Goal: Task Accomplishment & Management: Use online tool/utility

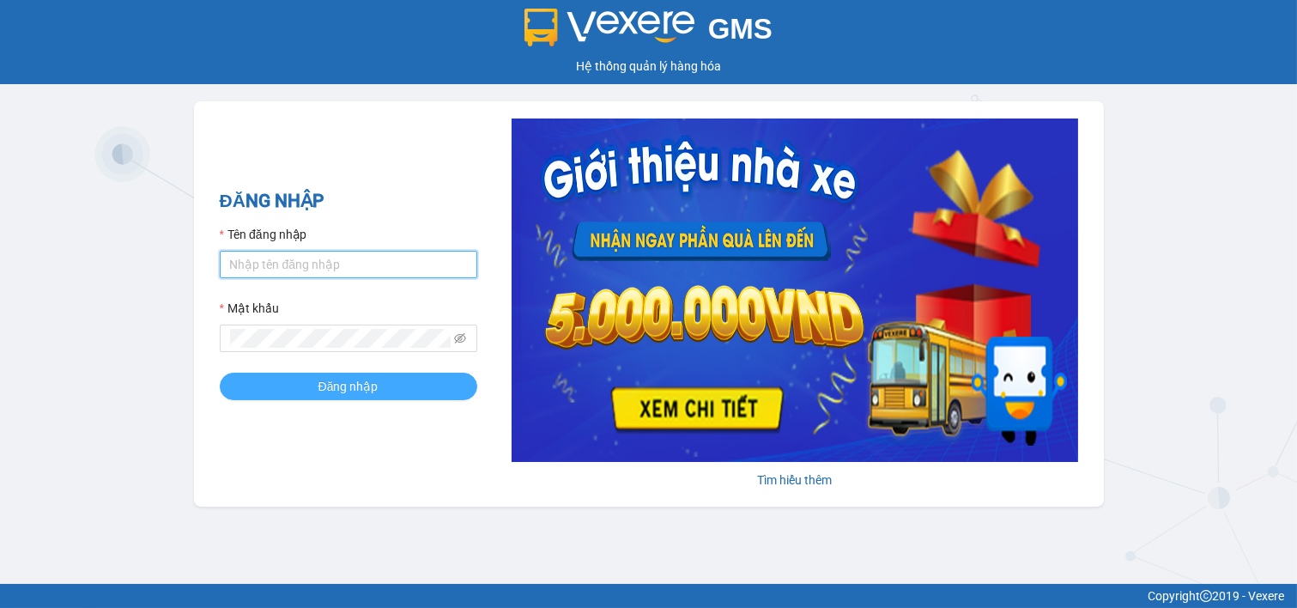
type input "ngoc.taithang"
click at [335, 395] on span "Đăng nhập" at bounding box center [348, 386] width 60 height 19
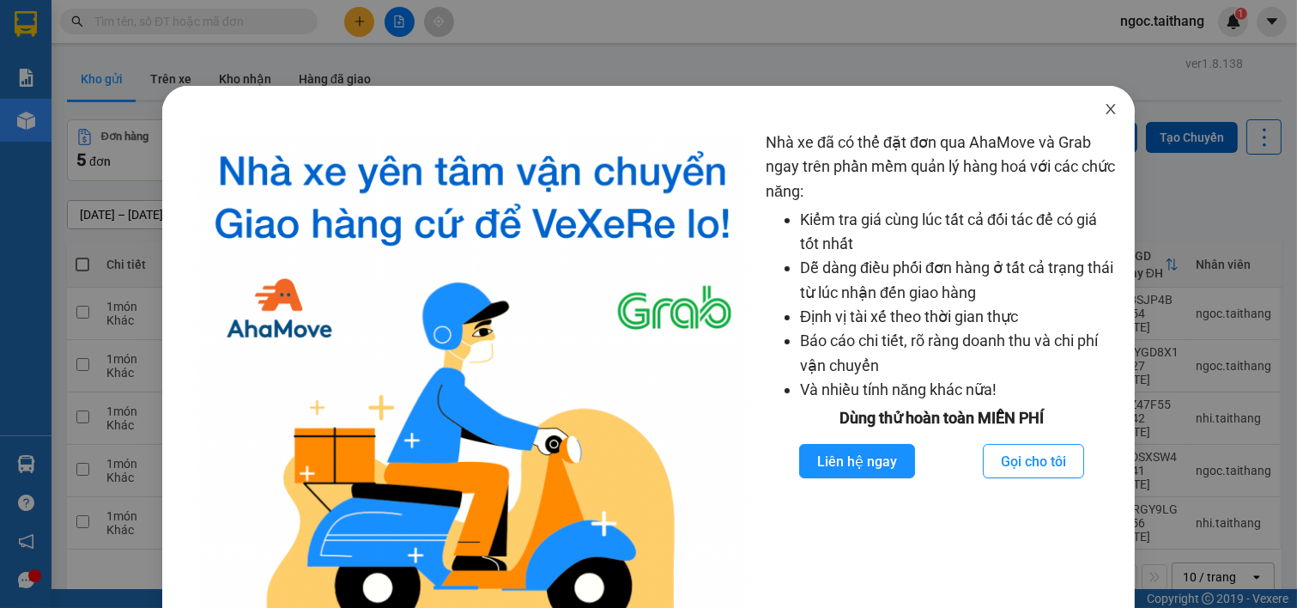
click at [1090, 115] on span "Close" at bounding box center [1111, 110] width 48 height 48
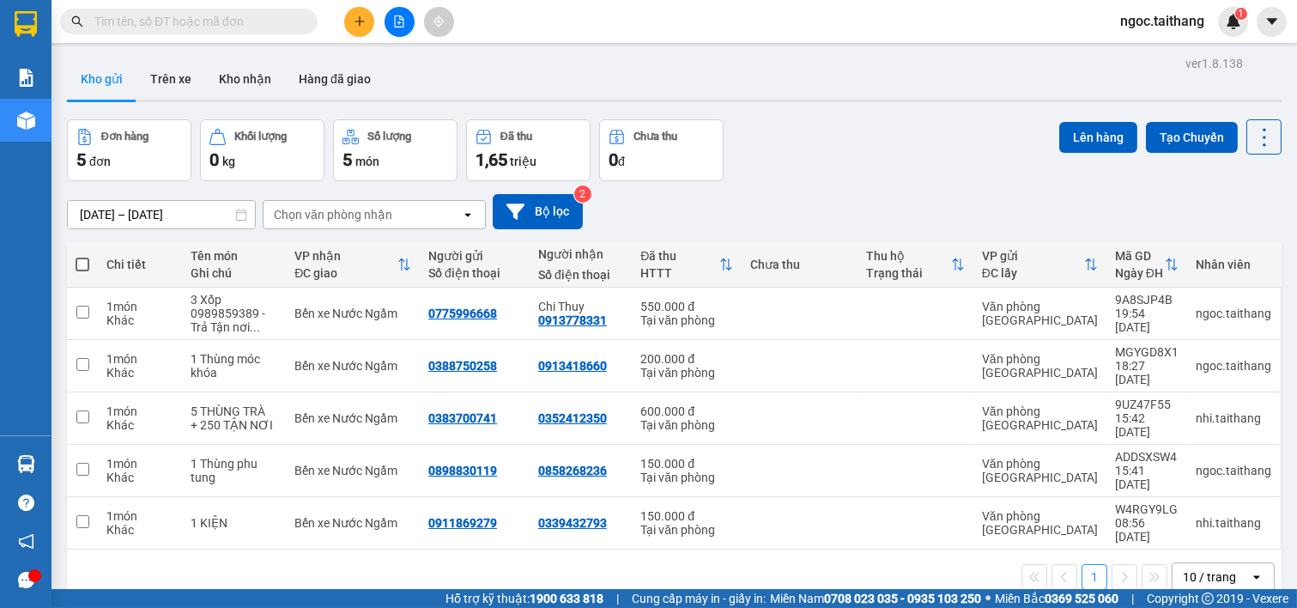
click at [79, 268] on span at bounding box center [83, 264] width 14 height 14
click at [82, 256] on input "checkbox" at bounding box center [82, 256] width 0 height 0
checkbox input "true"
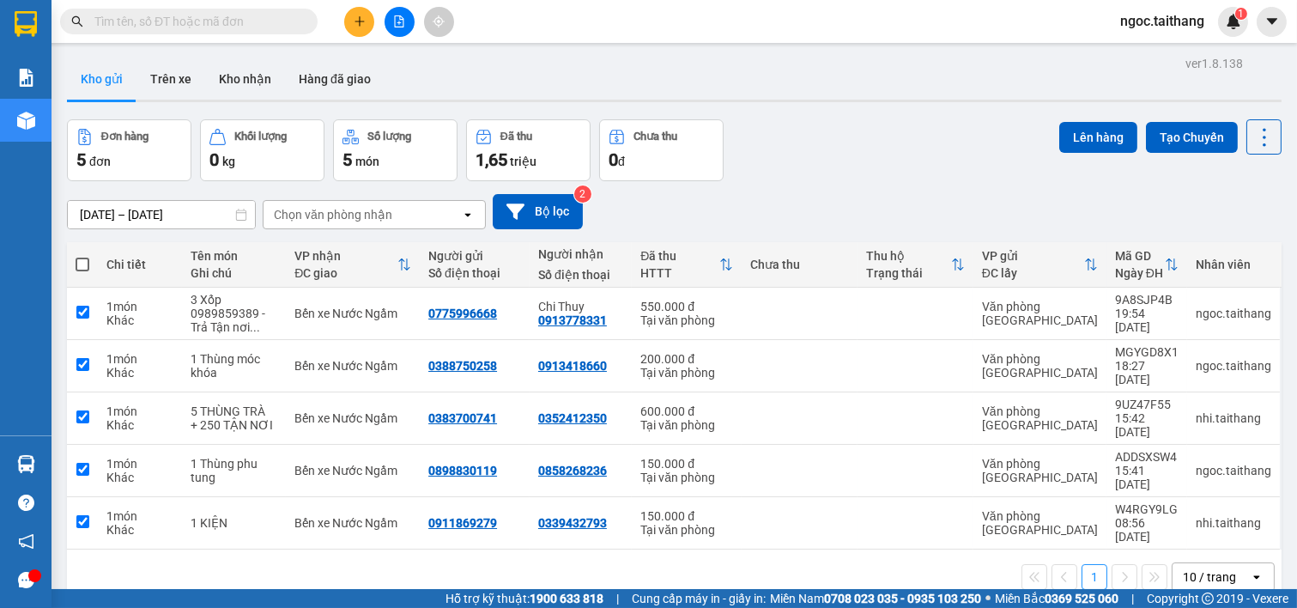
checkbox input "true"
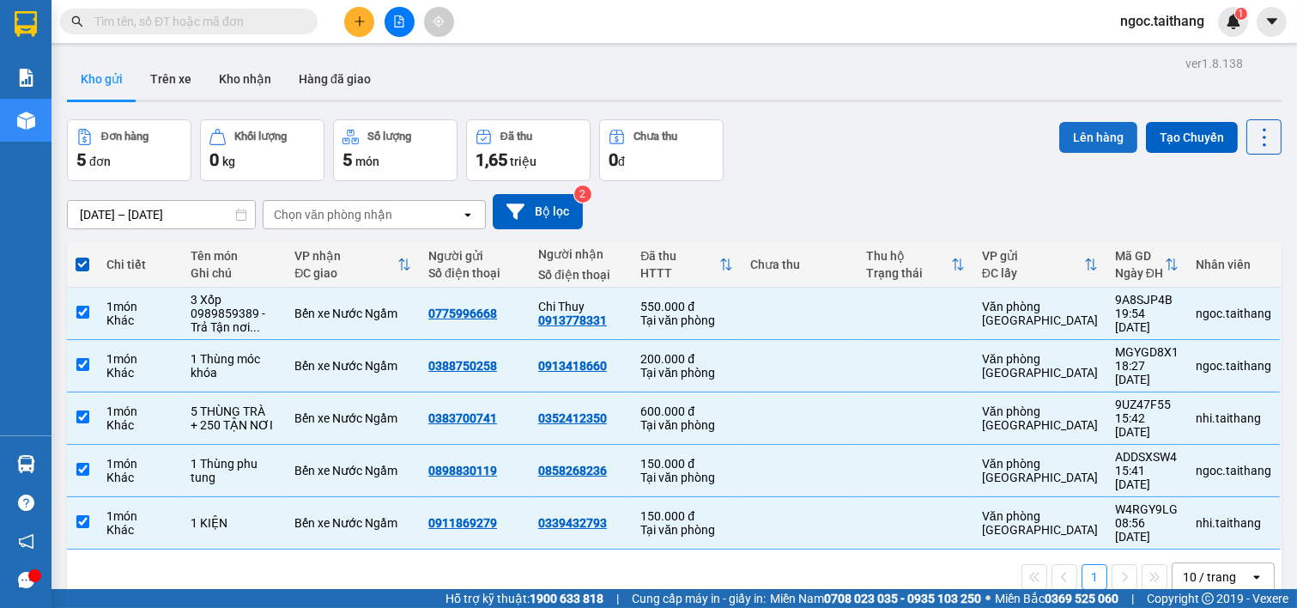
click at [1081, 140] on button "Lên hàng" at bounding box center [1098, 137] width 78 height 31
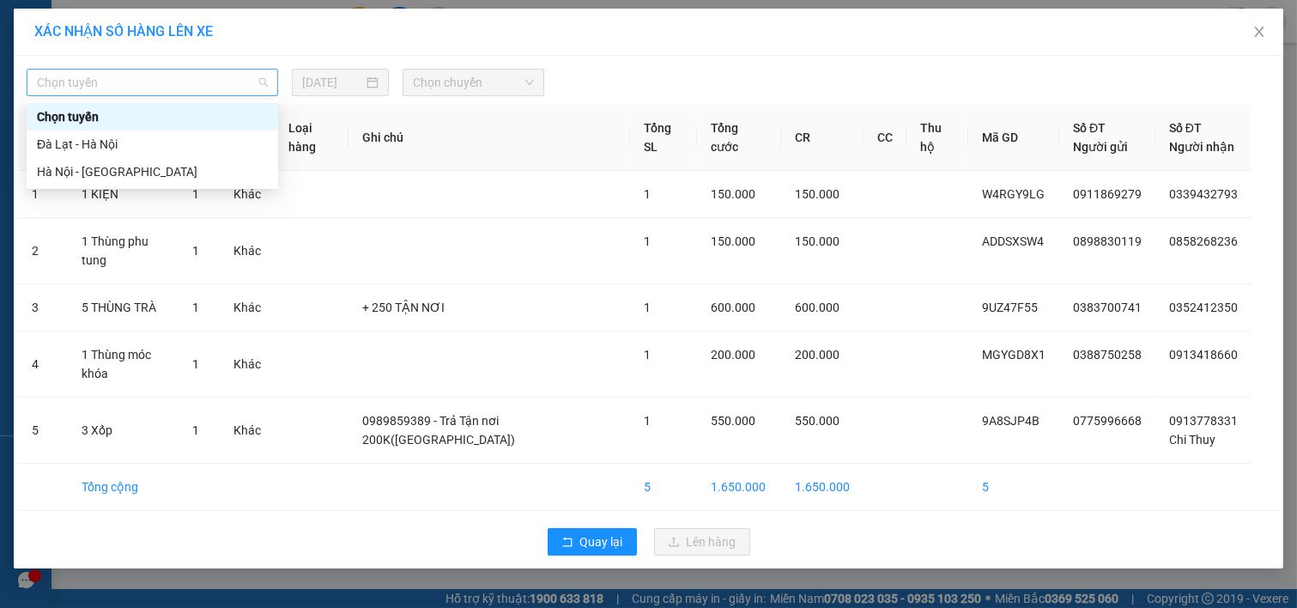
click at [232, 82] on span "Chọn tuyến" at bounding box center [152, 83] width 231 height 26
click at [132, 140] on div "Đà Lạt - Hà Nội" at bounding box center [152, 144] width 231 height 19
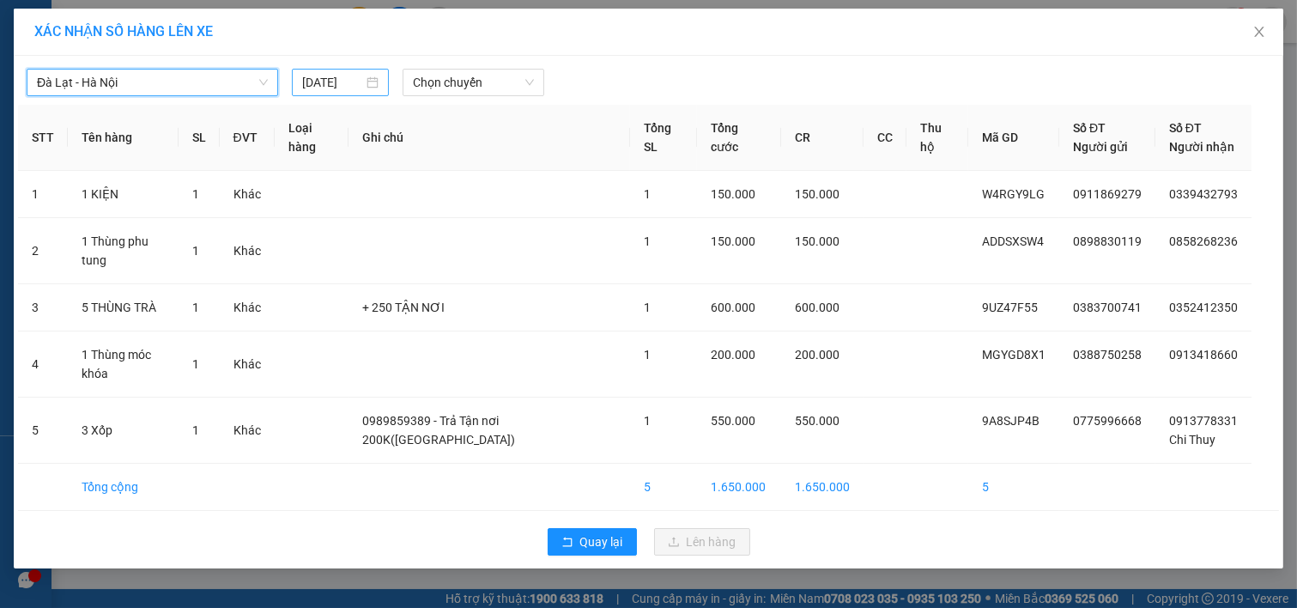
click at [370, 87] on div "[DATE]" at bounding box center [340, 82] width 76 height 19
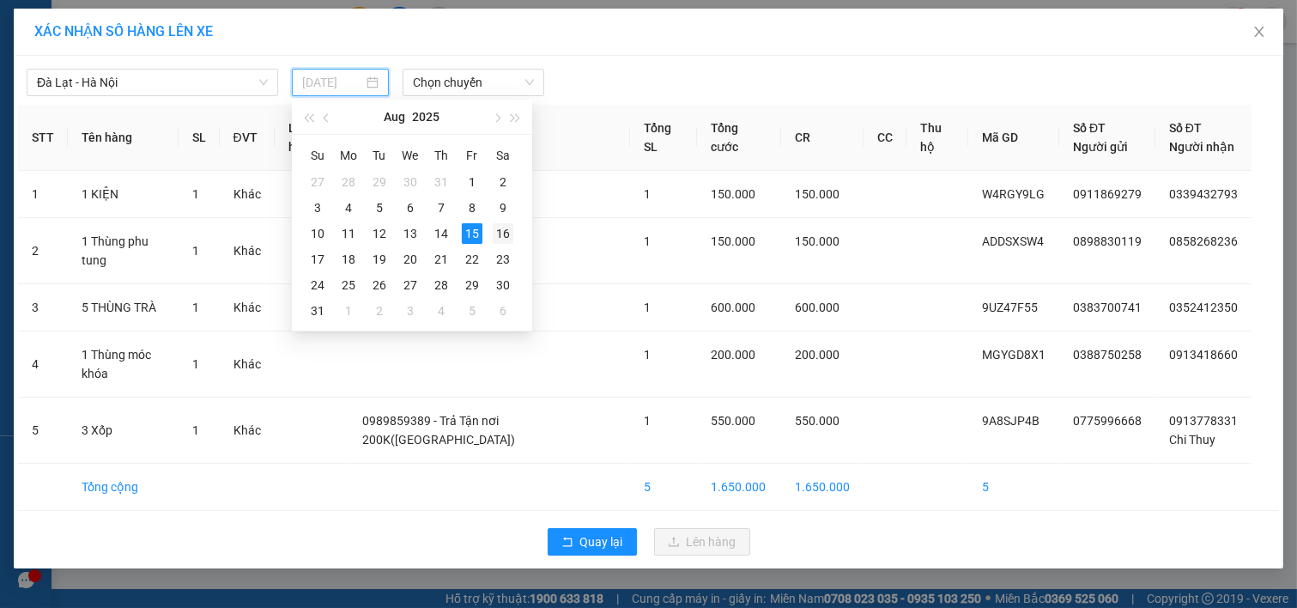
click at [499, 227] on div "16" at bounding box center [503, 233] width 21 height 21
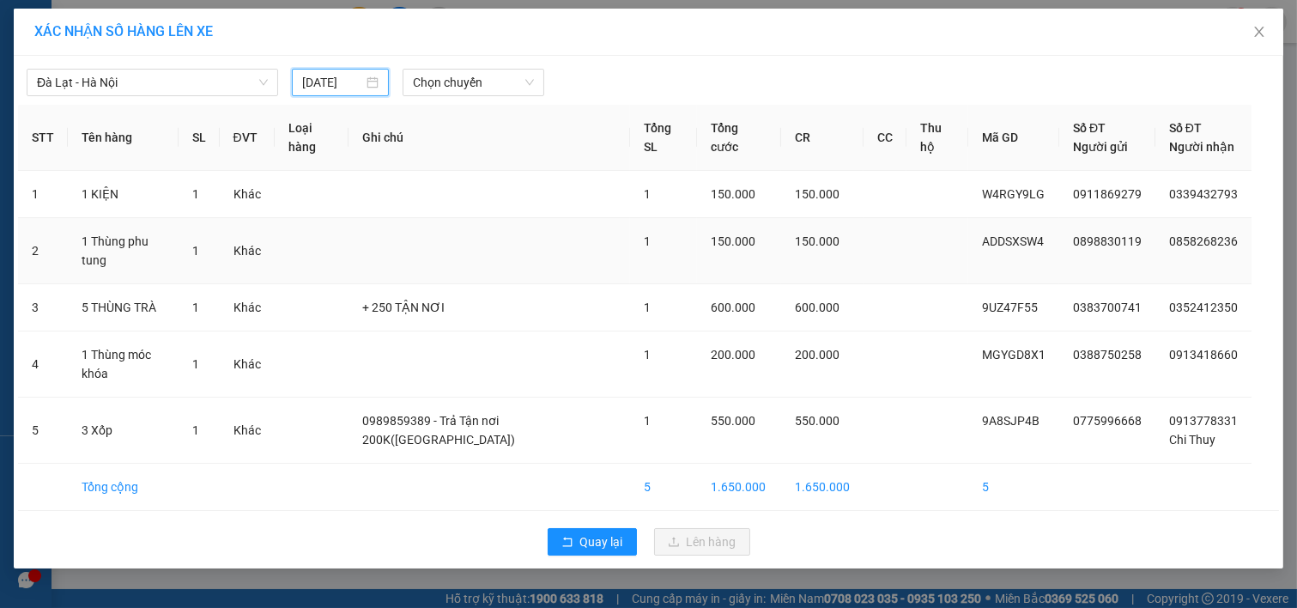
type input "[DATE]"
click at [493, 74] on span "Chọn chuyến" at bounding box center [473, 83] width 121 height 26
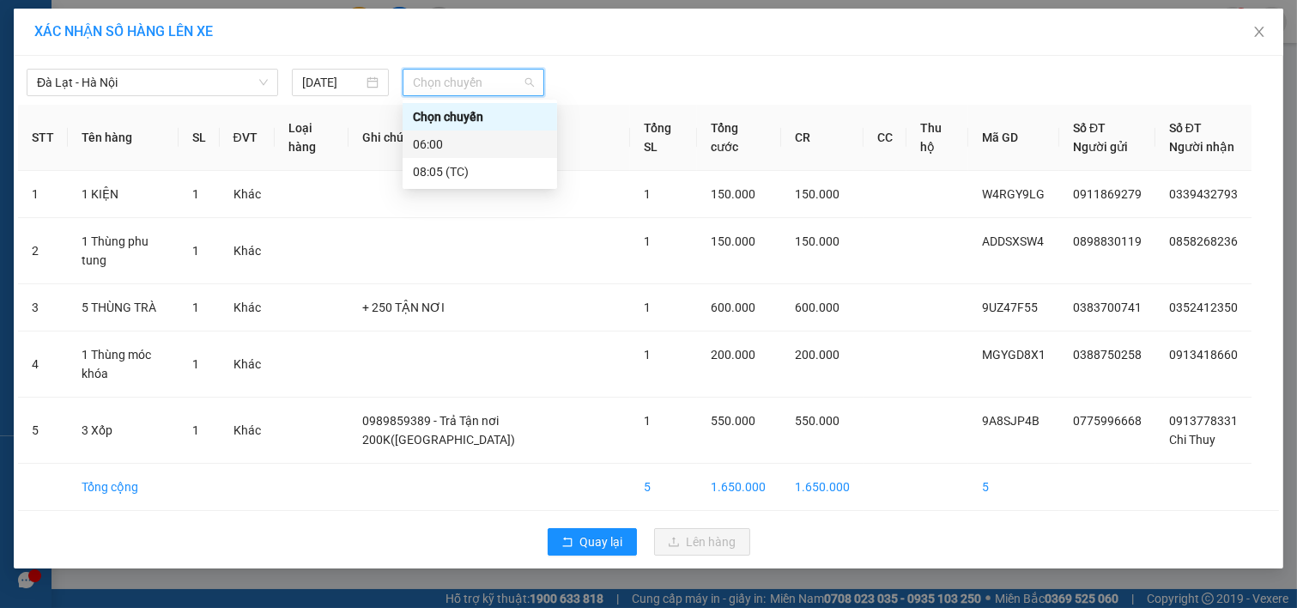
click at [443, 142] on div "06:00" at bounding box center [480, 144] width 134 height 19
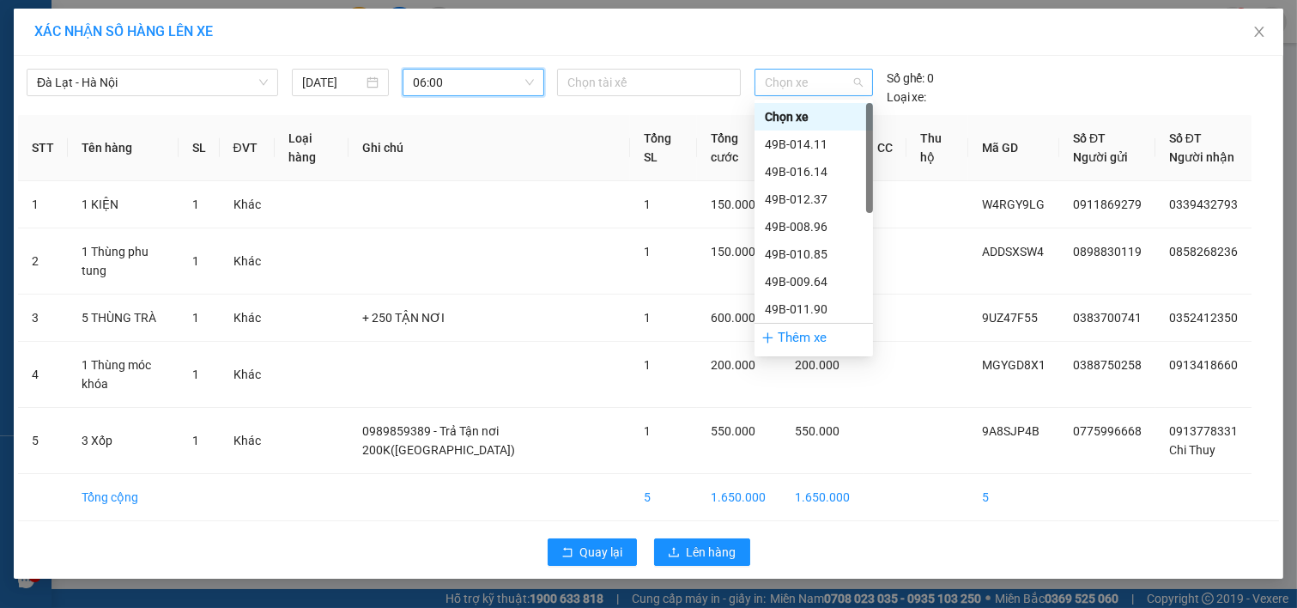
click at [818, 76] on span "Chọn xe" at bounding box center [813, 83] width 97 height 26
click at [819, 287] on div "49B-009.64" at bounding box center [814, 281] width 98 height 19
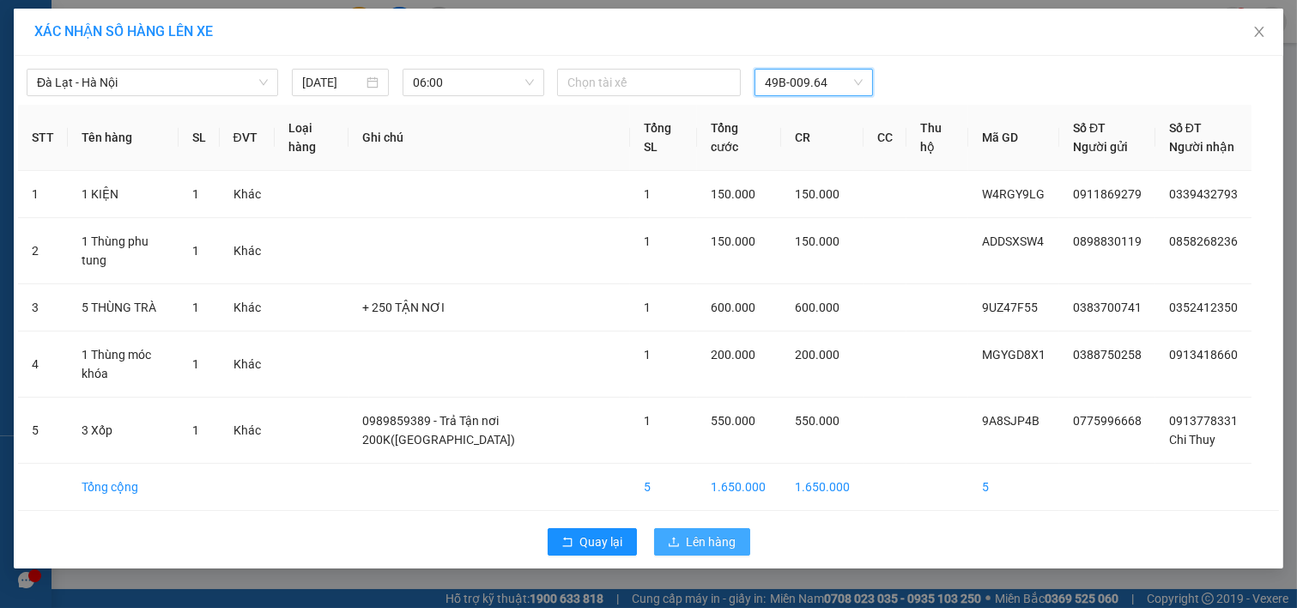
click at [712, 532] on span "Lên hàng" at bounding box center [712, 541] width 50 height 19
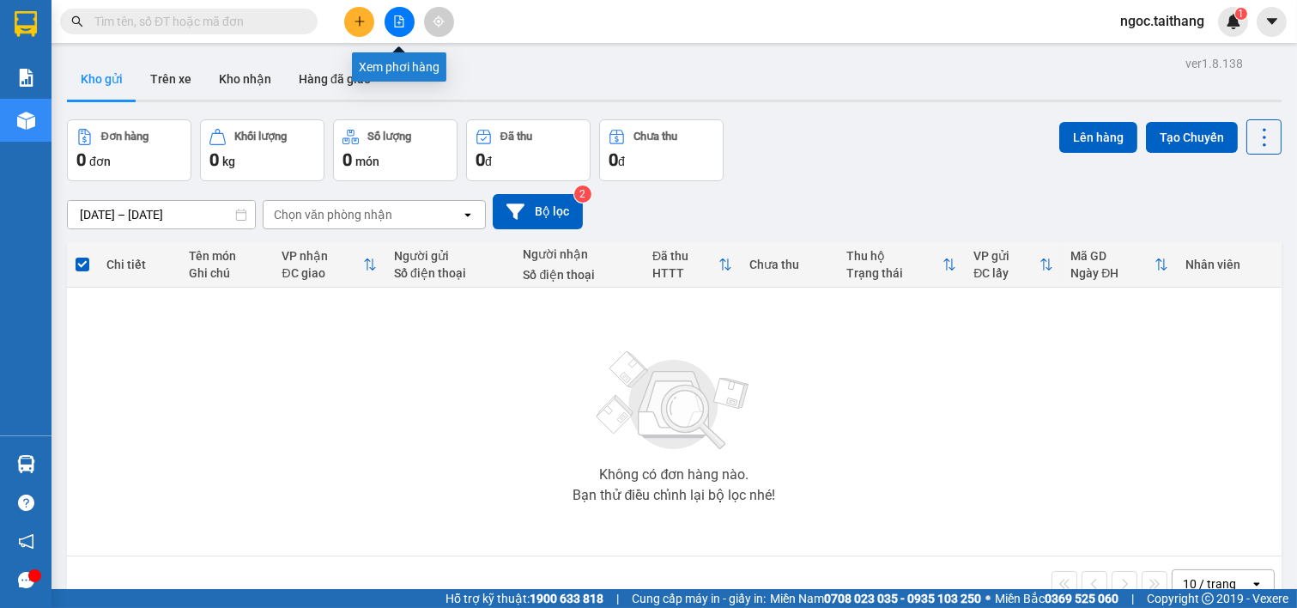
click at [398, 10] on button at bounding box center [399, 22] width 30 height 30
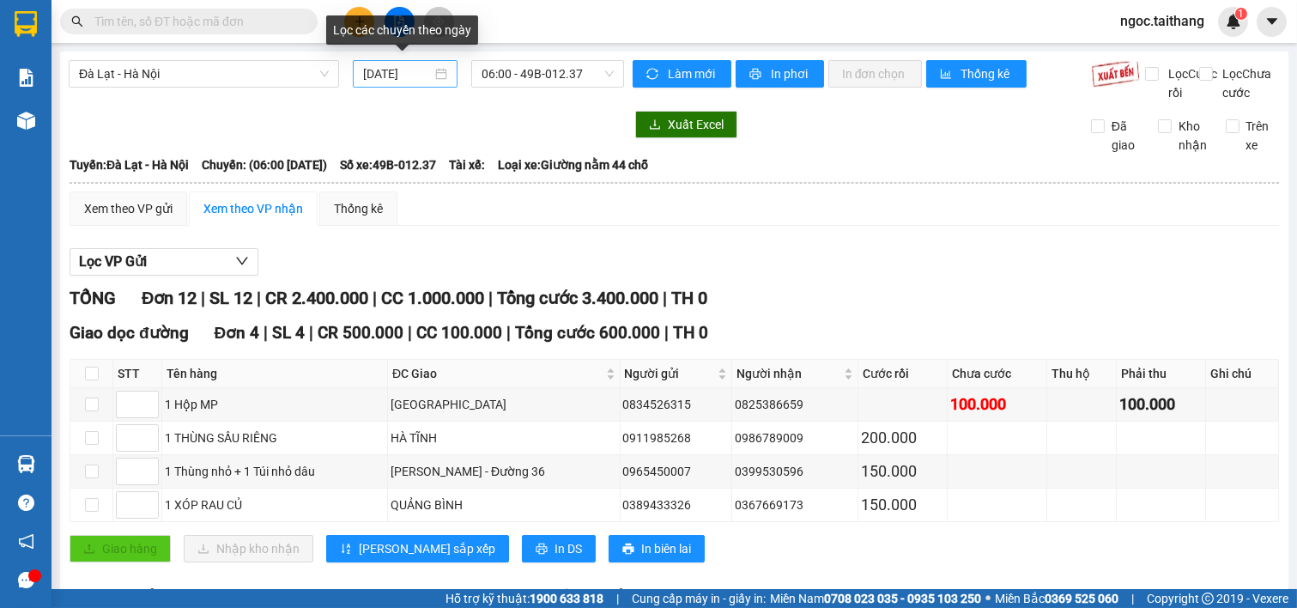
click at [442, 63] on div "[DATE]" at bounding box center [405, 73] width 105 height 27
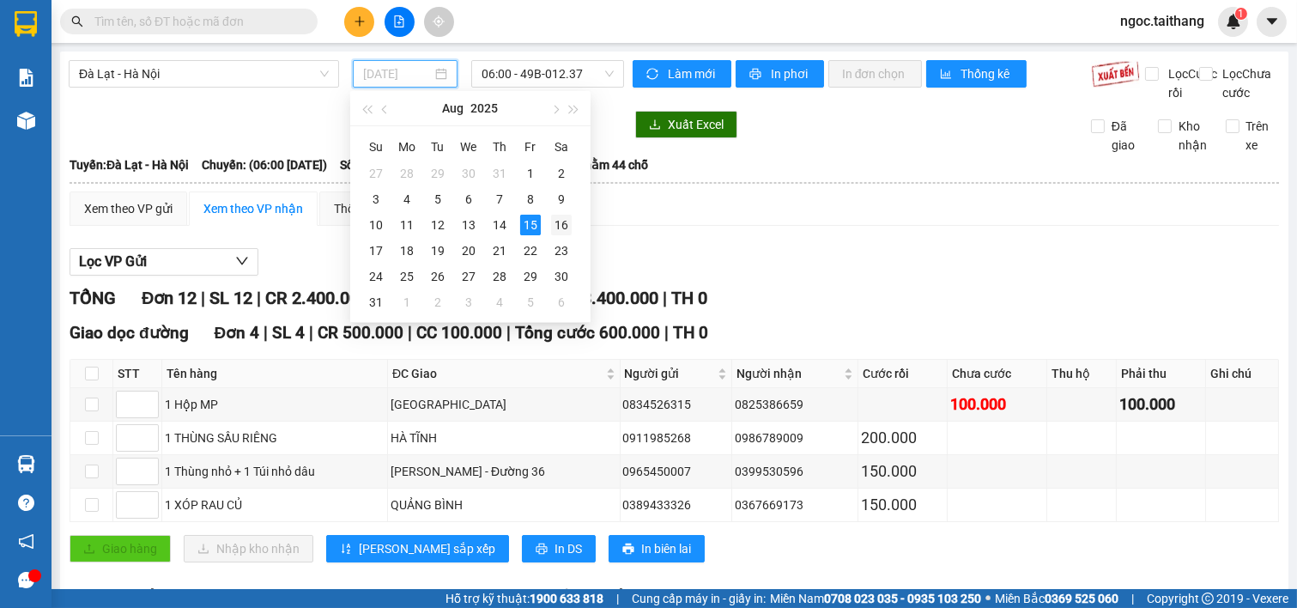
click at [563, 225] on div "16" at bounding box center [561, 225] width 21 height 21
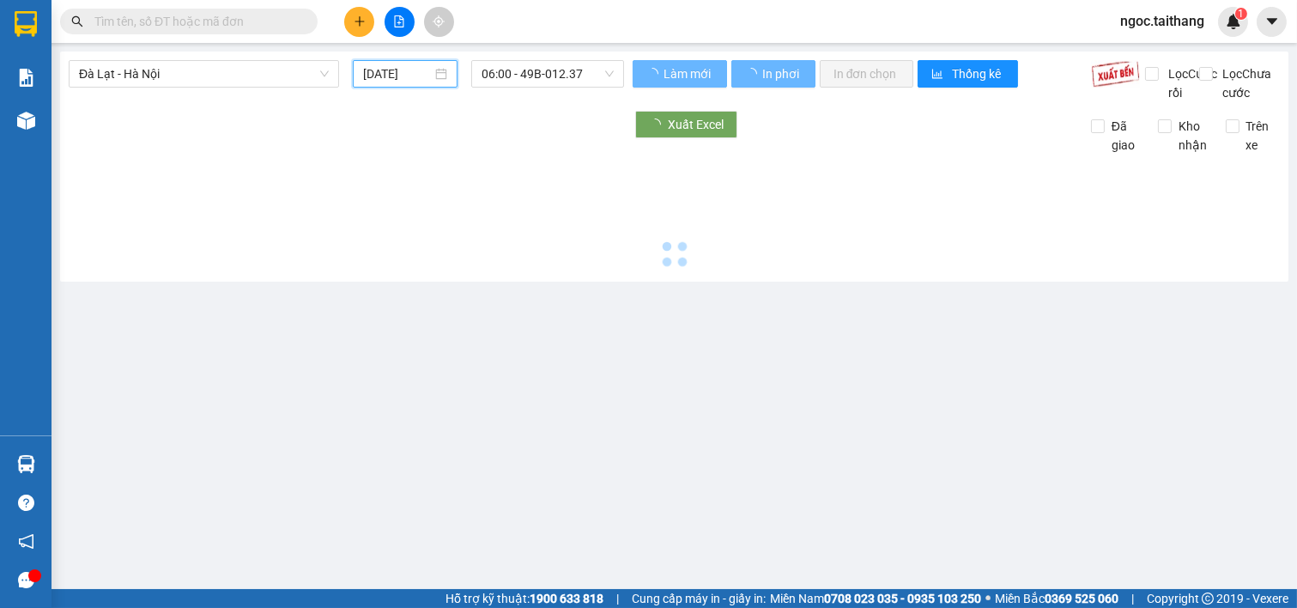
type input "[DATE]"
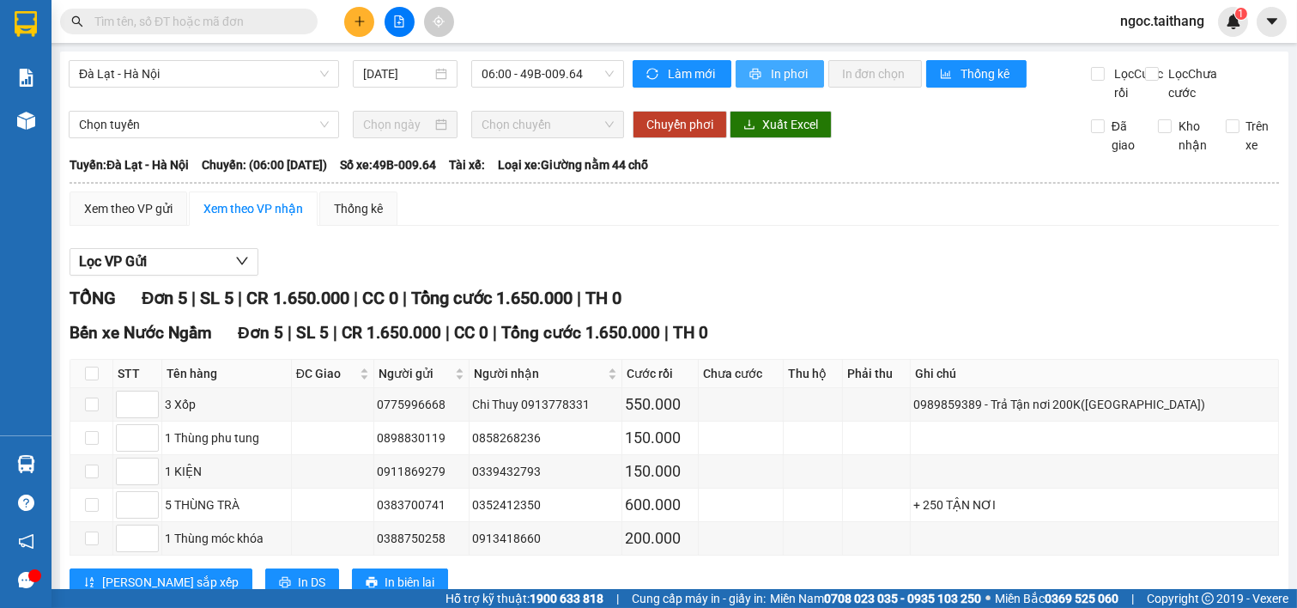
click at [798, 69] on span "In phơi" at bounding box center [790, 73] width 39 height 19
